Goal: Task Accomplishment & Management: Use online tool/utility

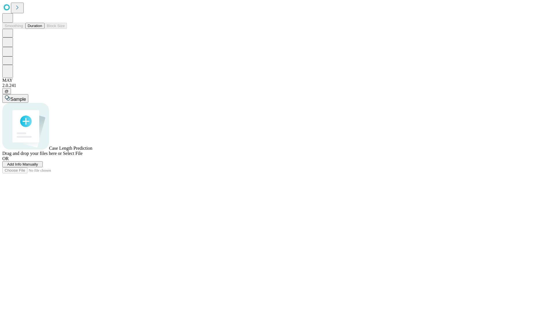
click at [42, 29] on button "Duration" at bounding box center [34, 26] width 19 height 6
click at [38, 167] on span "Add Info Manually" at bounding box center [22, 164] width 31 height 4
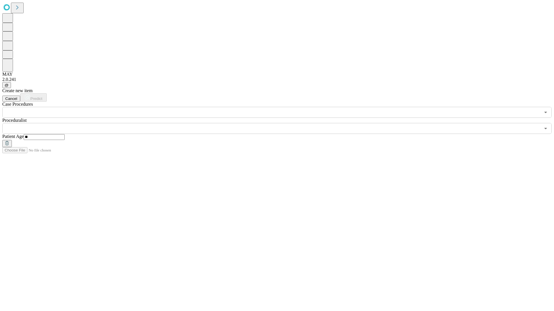
type input "**"
click at [281, 123] on input "text" at bounding box center [271, 128] width 538 height 11
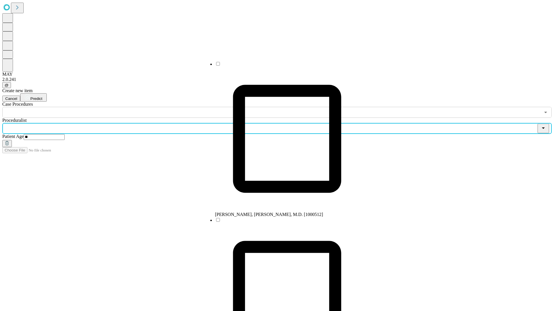
click at [281, 66] on li "[PERSON_NAME], [PERSON_NAME], M.D. [1000512]" at bounding box center [287, 139] width 144 height 156
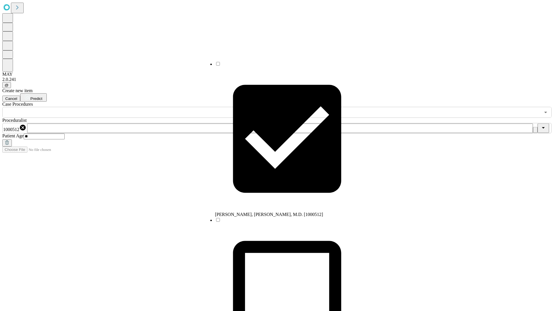
click at [121, 107] on input "text" at bounding box center [271, 112] width 538 height 11
